Goal: Information Seeking & Learning: Learn about a topic

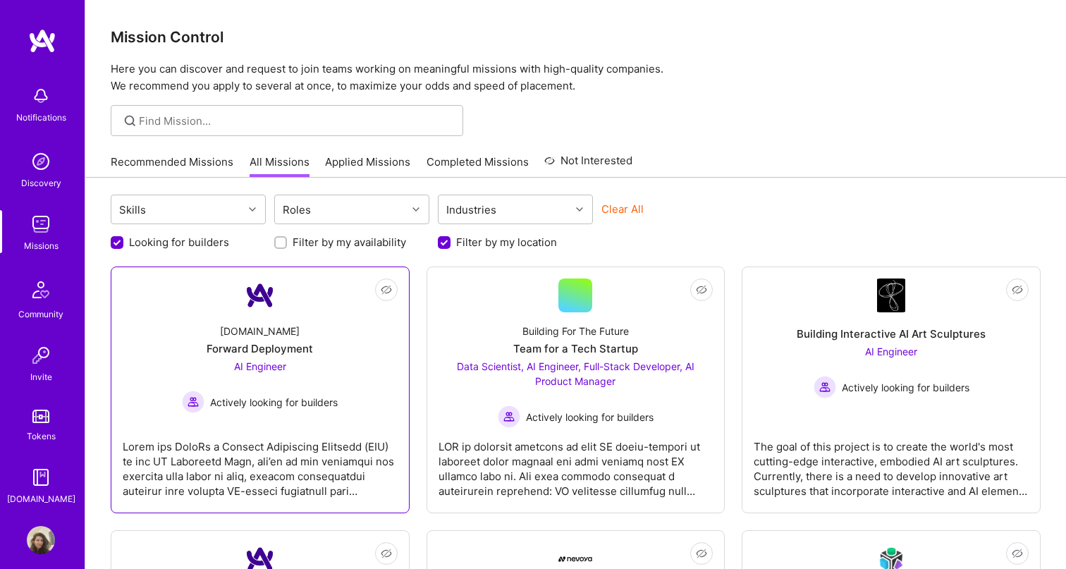
click at [288, 339] on div "[DOMAIN_NAME] Forward Deployment AI Engineer Actively looking for builders" at bounding box center [260, 362] width 275 height 101
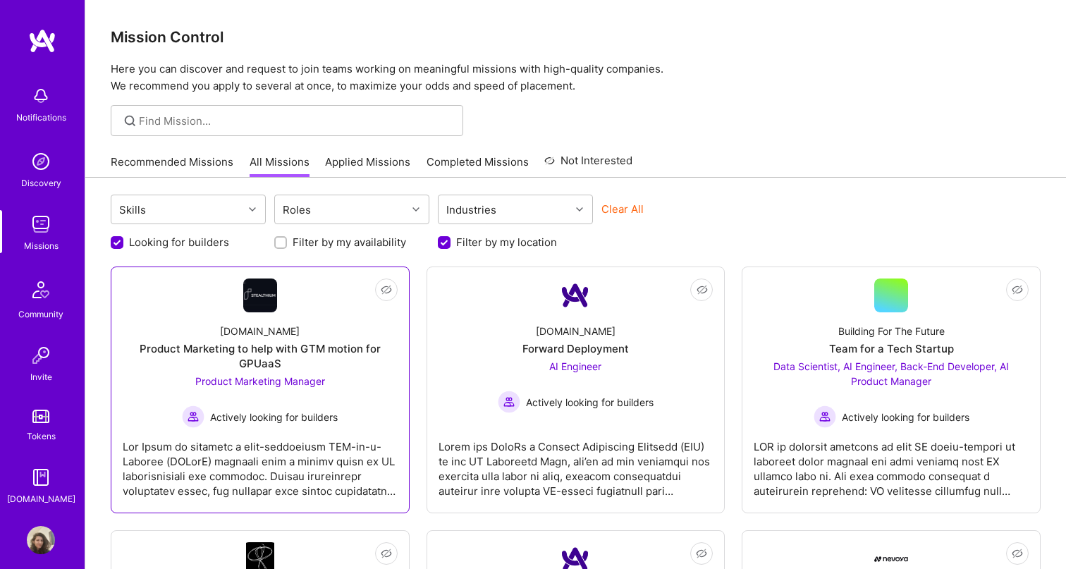
click at [296, 397] on div "Product Marketing Manager Actively looking for builders" at bounding box center [260, 401] width 156 height 54
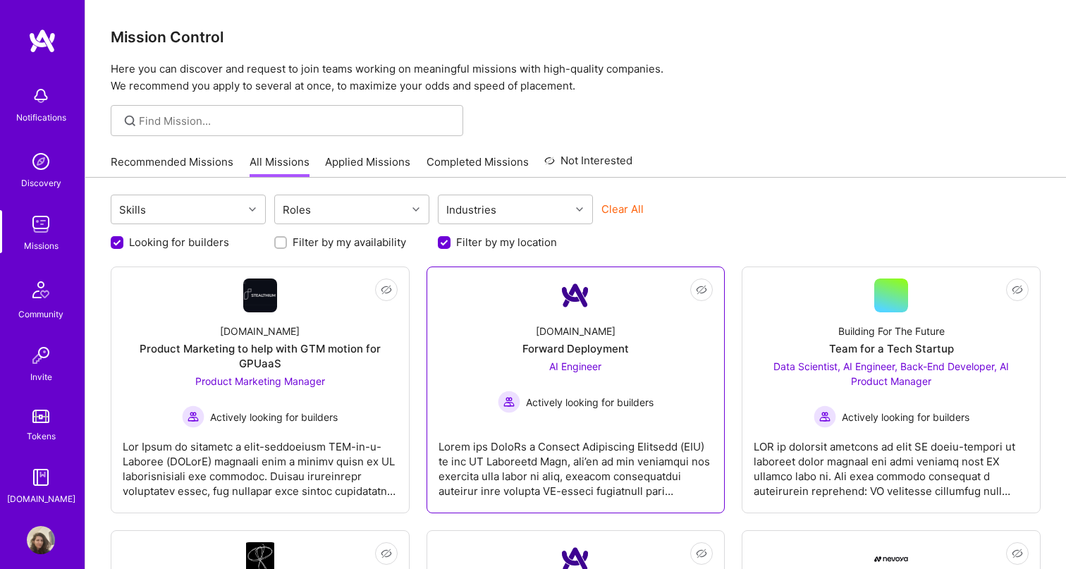
click at [640, 402] on span "Actively looking for builders" at bounding box center [590, 402] width 128 height 15
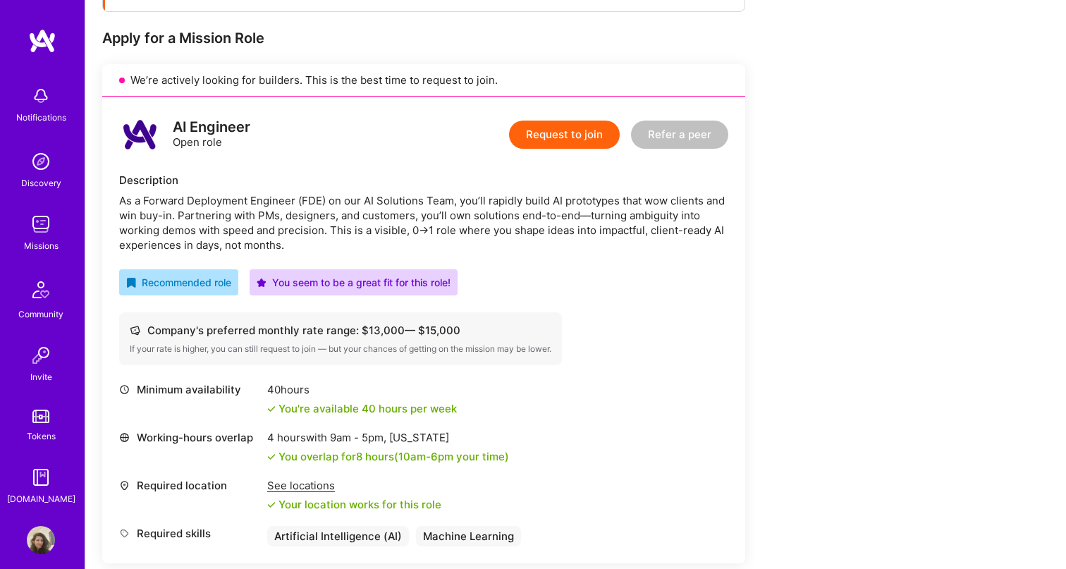
scroll to position [272, 0]
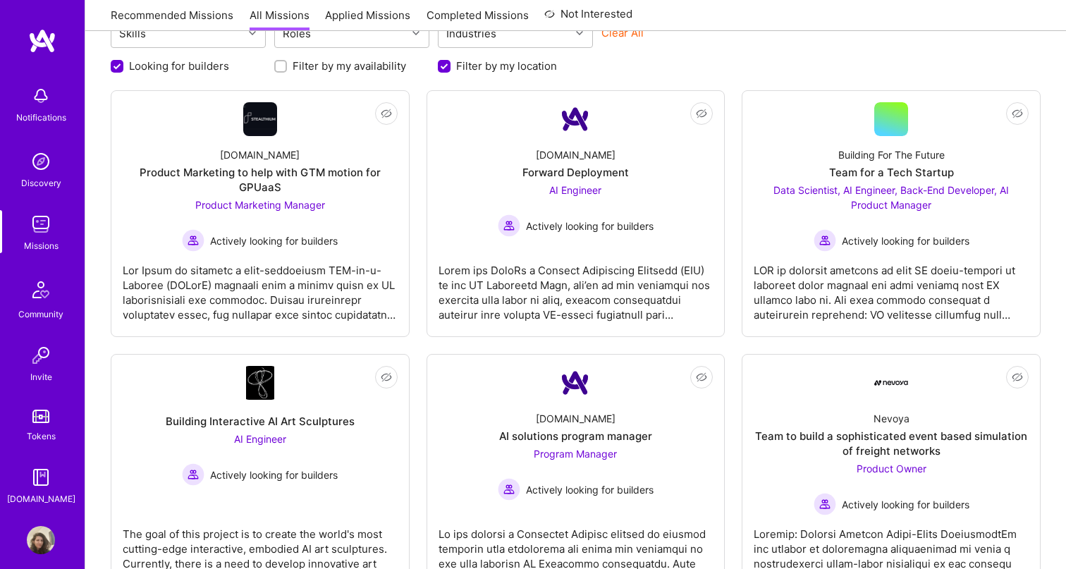
scroll to position [178, 0]
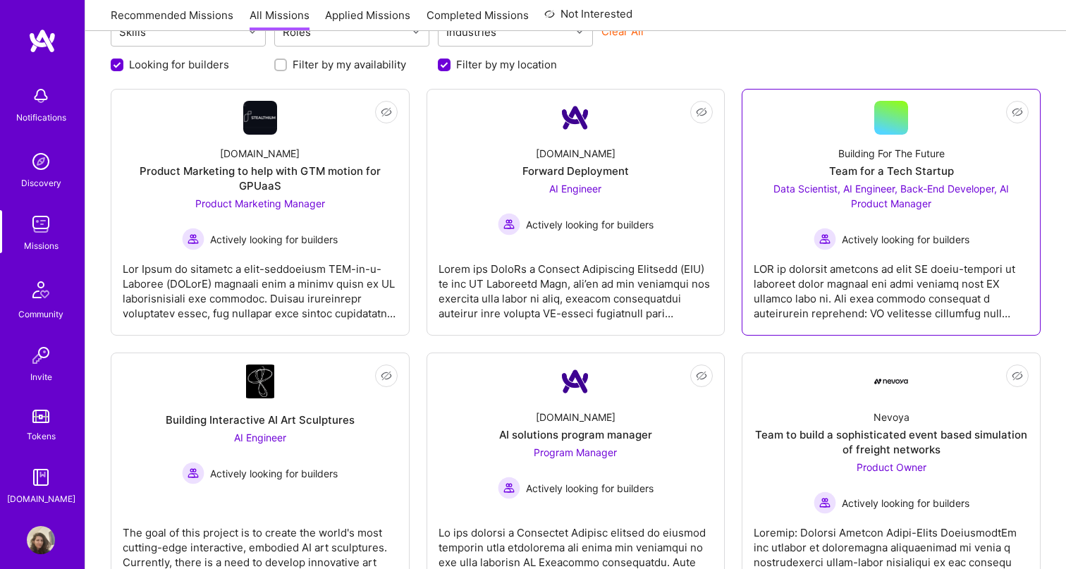
click at [902, 193] on span "Data Scientist, AI Engineer, Back-End Developer, AI Product Manager" at bounding box center [892, 196] width 236 height 27
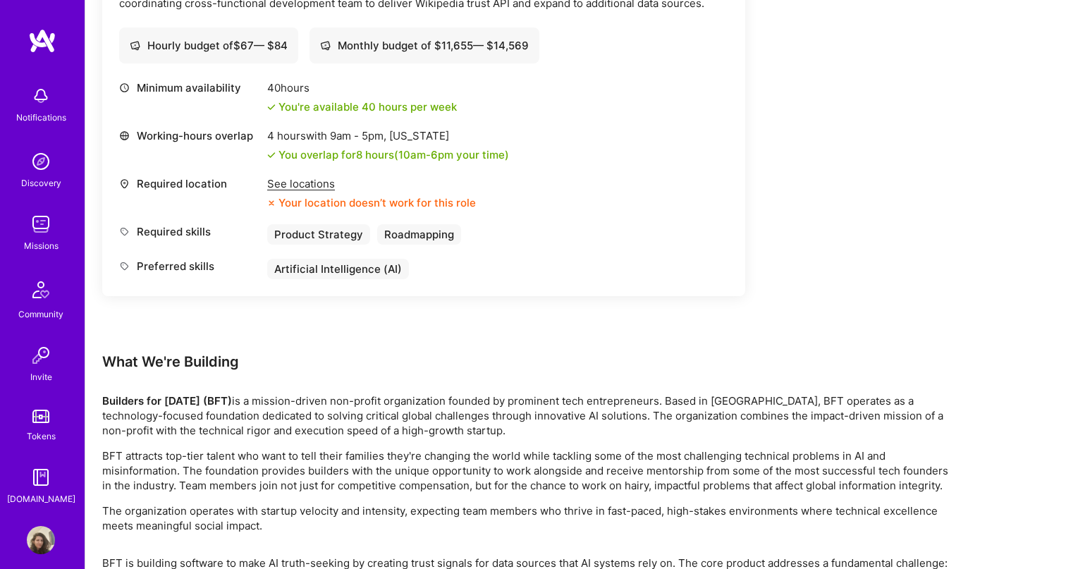
scroll to position [2118, 0]
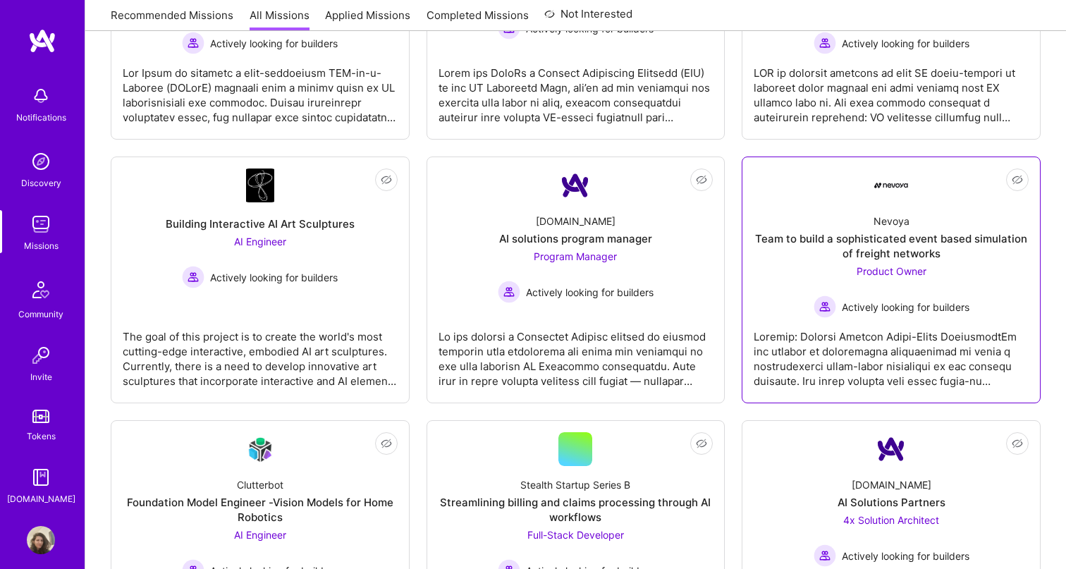
scroll to position [377, 0]
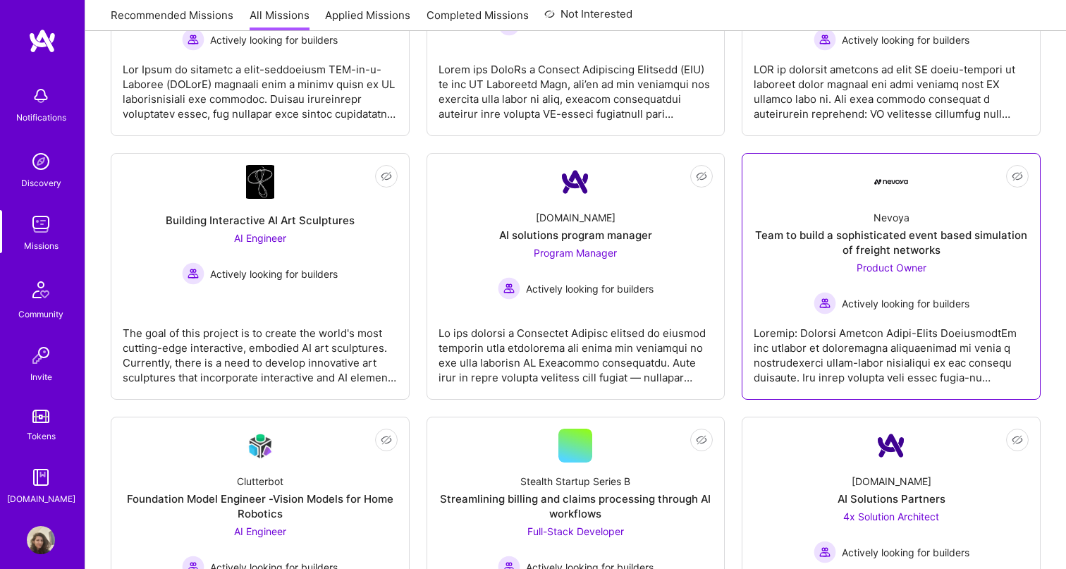
click at [963, 244] on div "Team to build a sophisticated event based simulation of freight networks" at bounding box center [891, 243] width 275 height 30
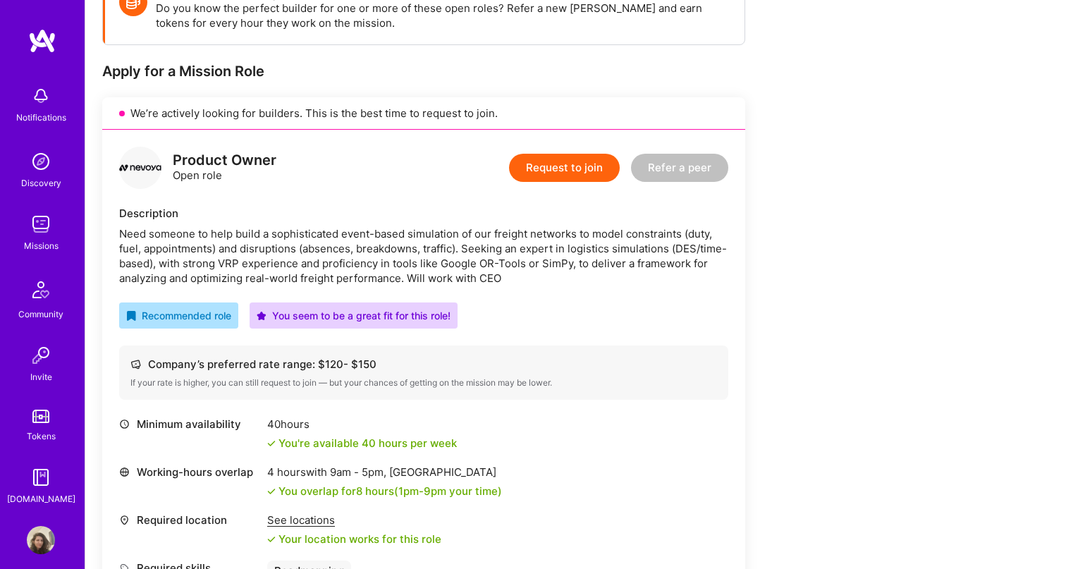
scroll to position [227, 0]
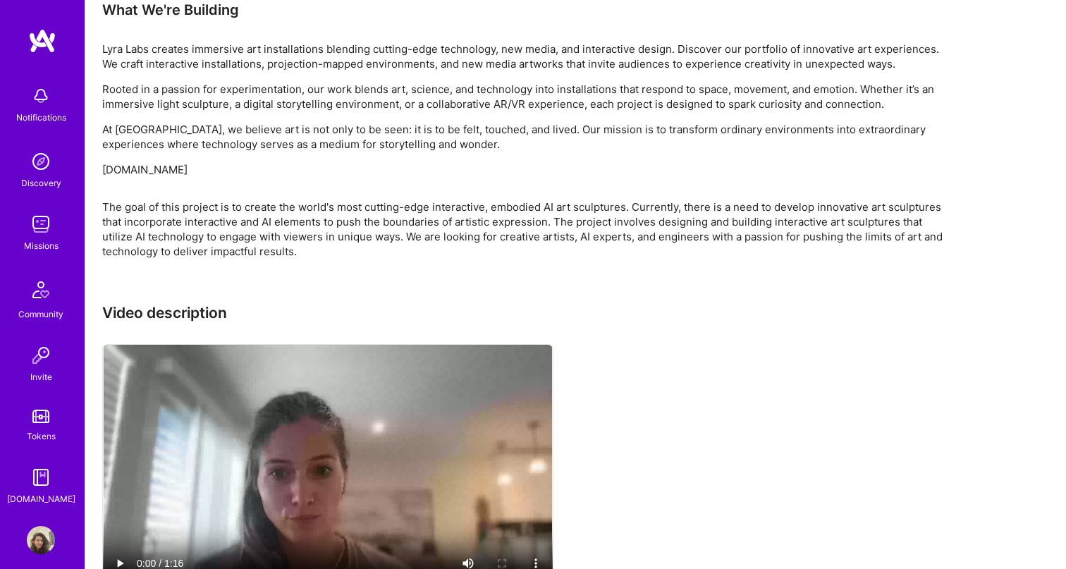
scroll to position [941, 0]
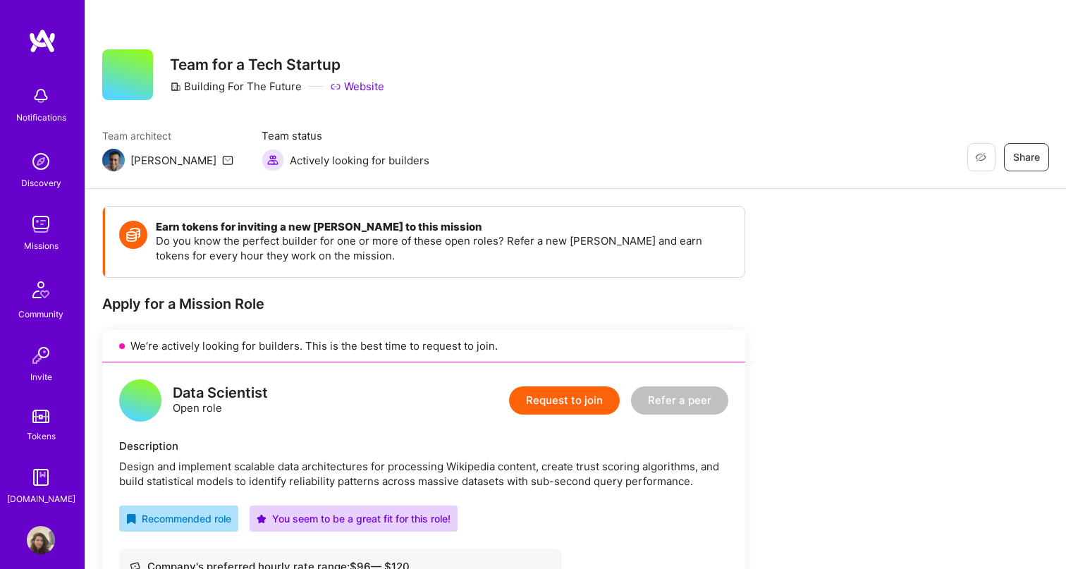
click at [948, 8] on div "Restore Not Interested Share Team for a Tech Startup Building For The Future We…" at bounding box center [575, 94] width 981 height 189
